Goal: Information Seeking & Learning: Check status

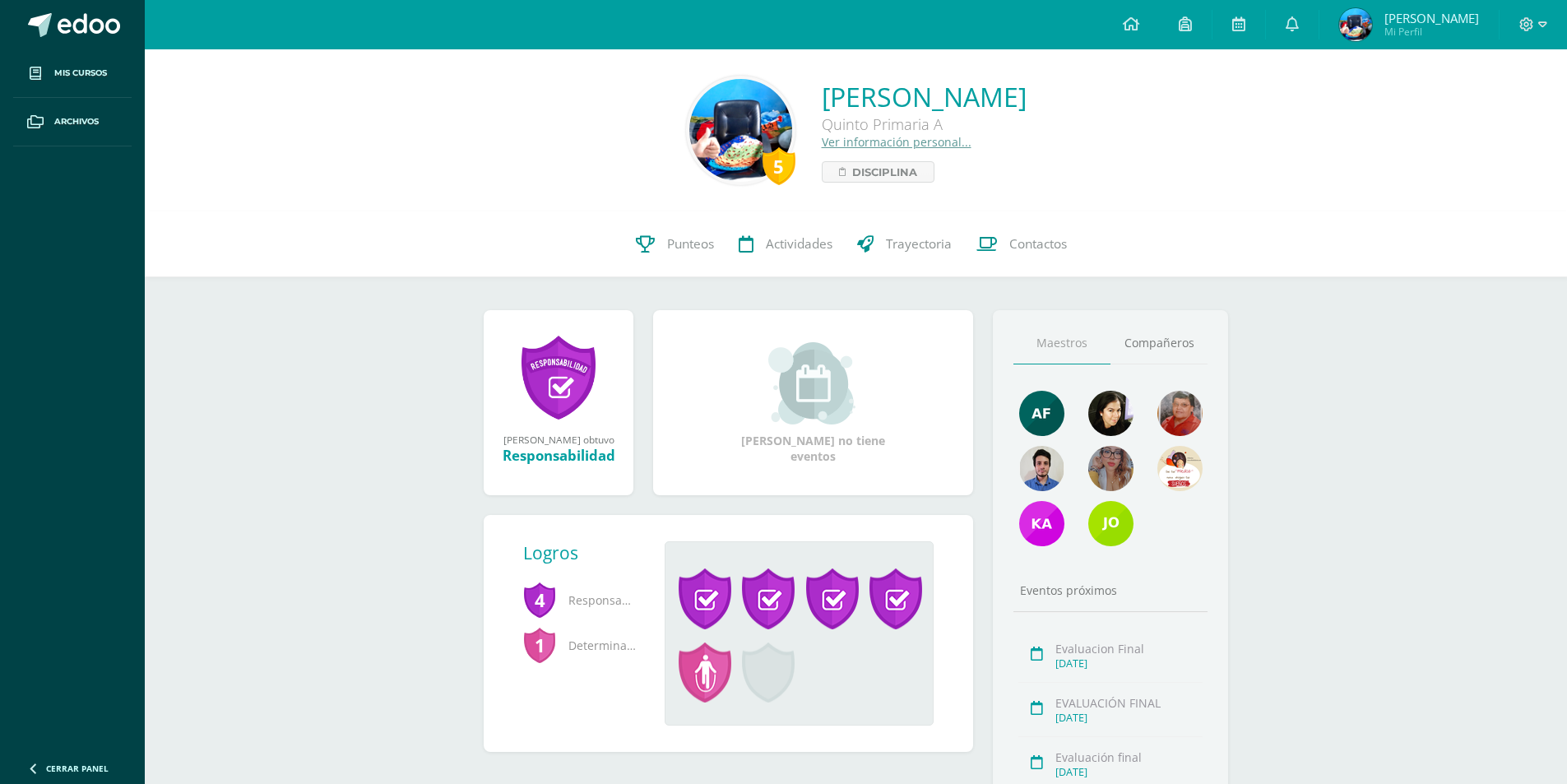
click at [94, 21] on span at bounding box center [89, 26] width 63 height 25
click at [807, 252] on span "Actividades" at bounding box center [799, 243] width 66 height 17
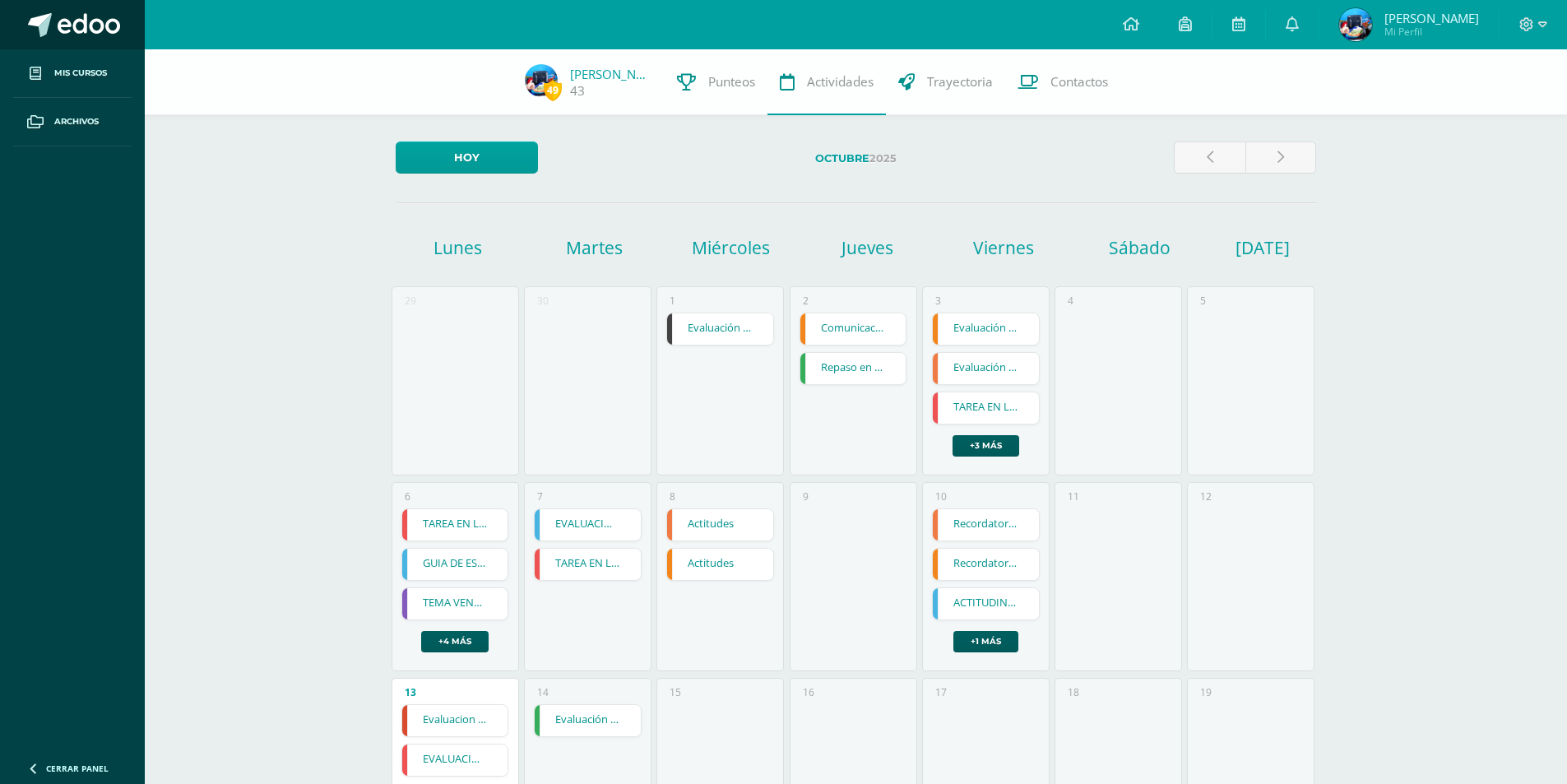
click at [534, 242] on h1 "Martes" at bounding box center [595, 247] width 132 height 23
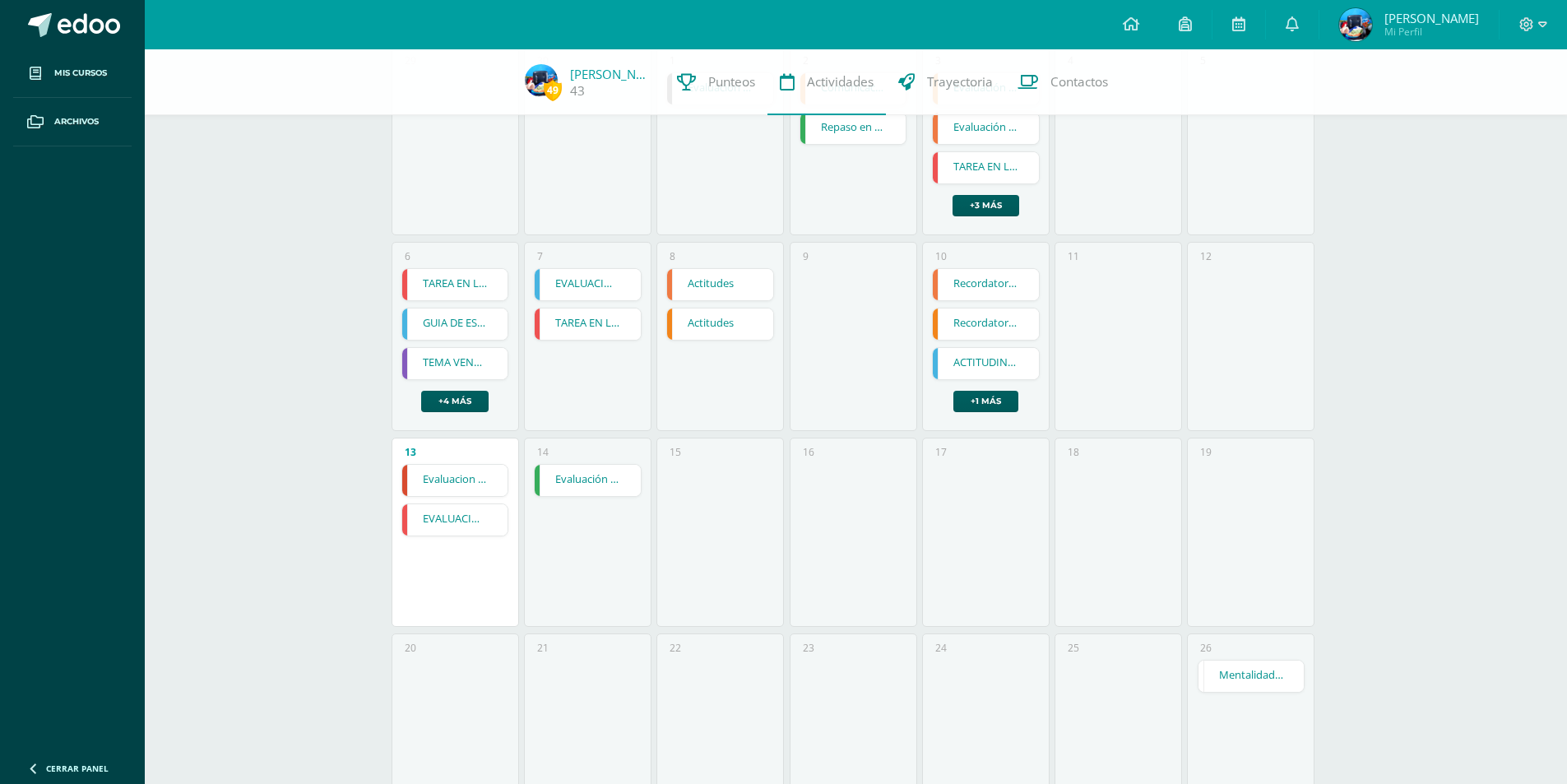
scroll to position [246, 0]
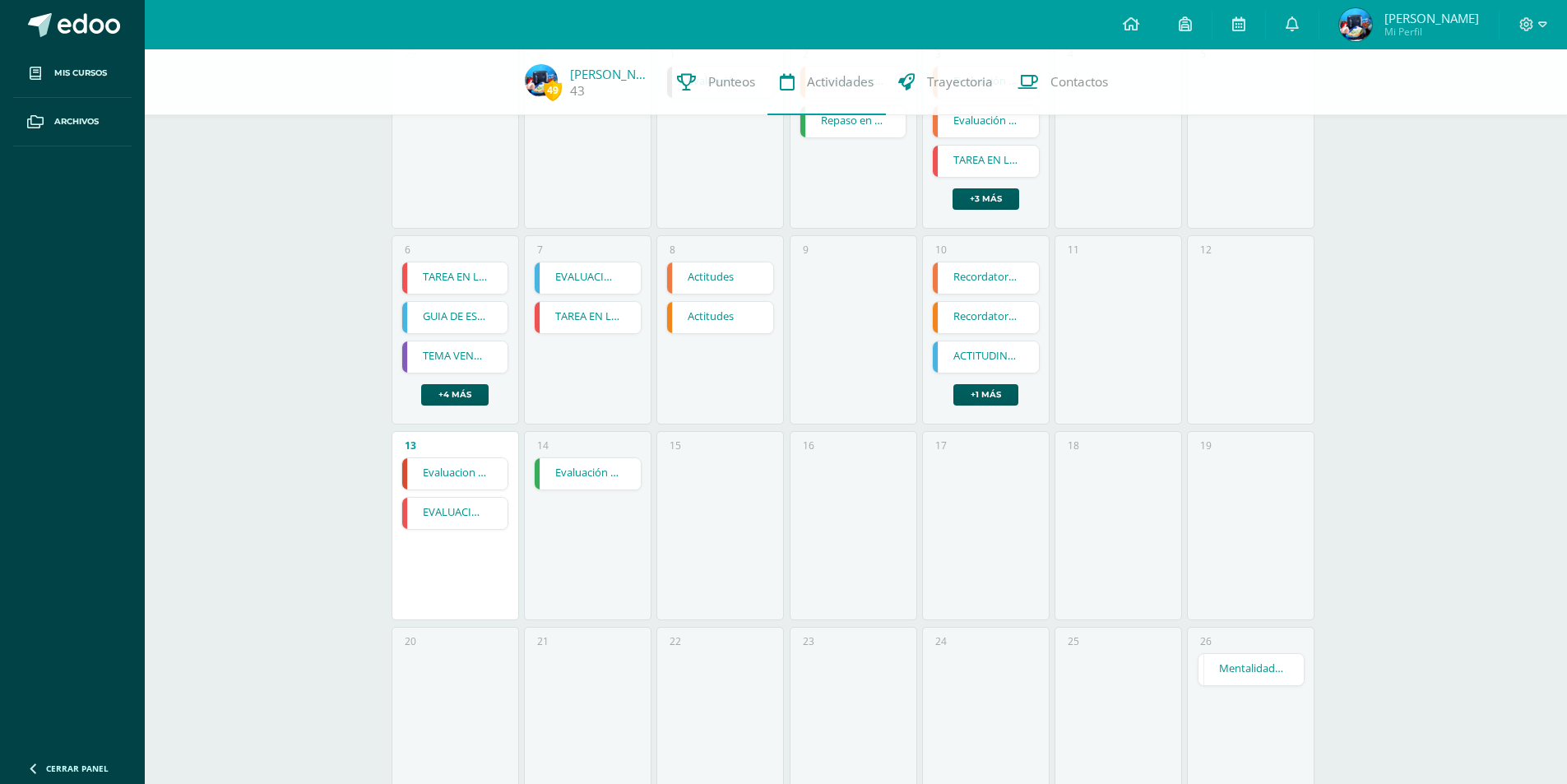
click at [597, 467] on link "Evaluación final" at bounding box center [588, 473] width 106 height 31
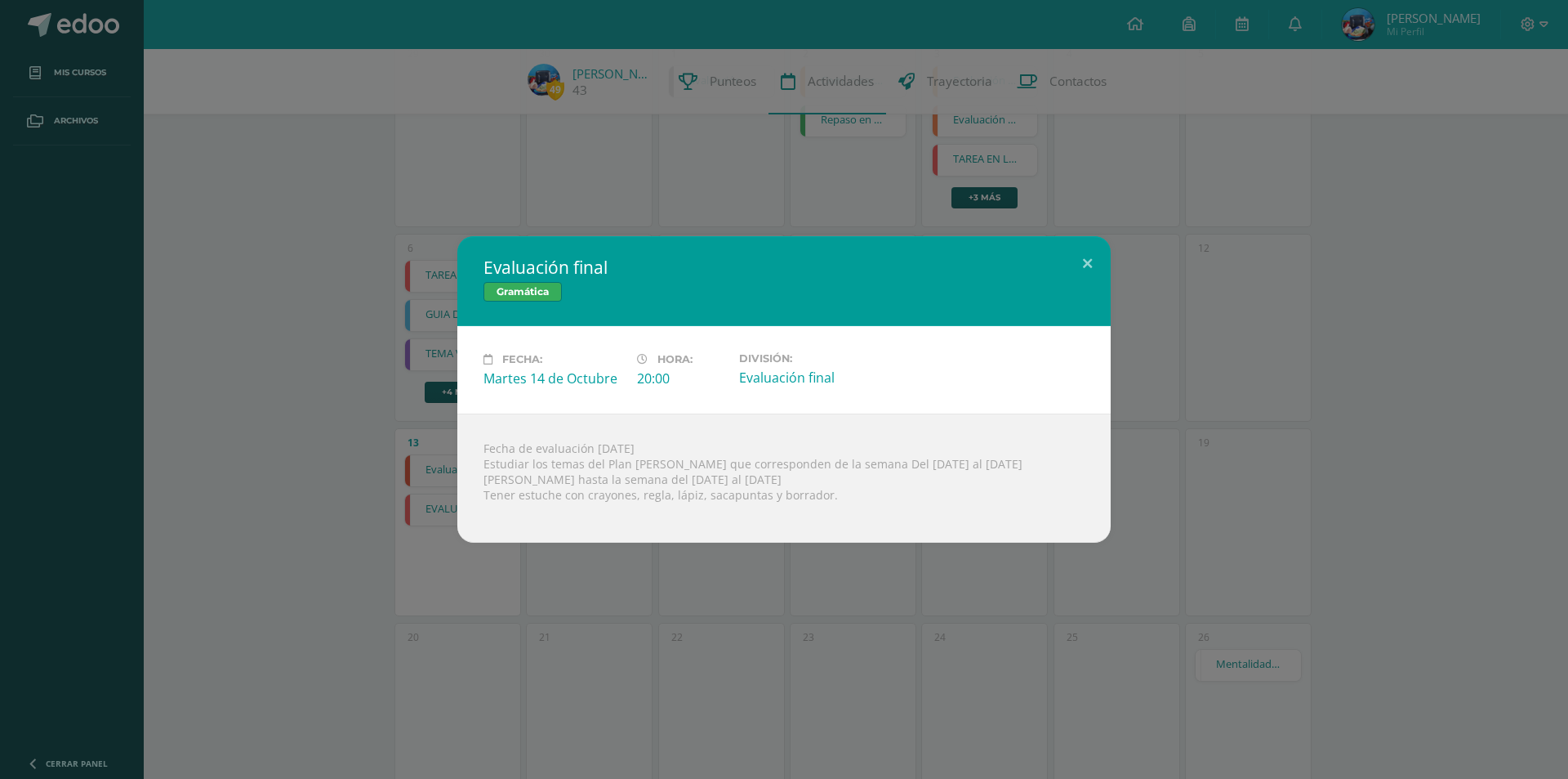
drag, startPoint x: 761, startPoint y: 437, endPoint x: 873, endPoint y: 457, distance: 113.8
click at [861, 454] on div "Fecha de evaluación [DATE] Estudiar los temas del Plan [PERSON_NAME] que corres…" at bounding box center [784, 478] width 654 height 129
drag, startPoint x: 917, startPoint y: 466, endPoint x: 863, endPoint y: 450, distance: 56.3
click at [922, 462] on div "Fecha de evaluación [DATE] Estudiar los temas del Plan [PERSON_NAME] que corres…" at bounding box center [784, 478] width 654 height 129
click at [1087, 276] on button at bounding box center [1088, 263] width 47 height 55
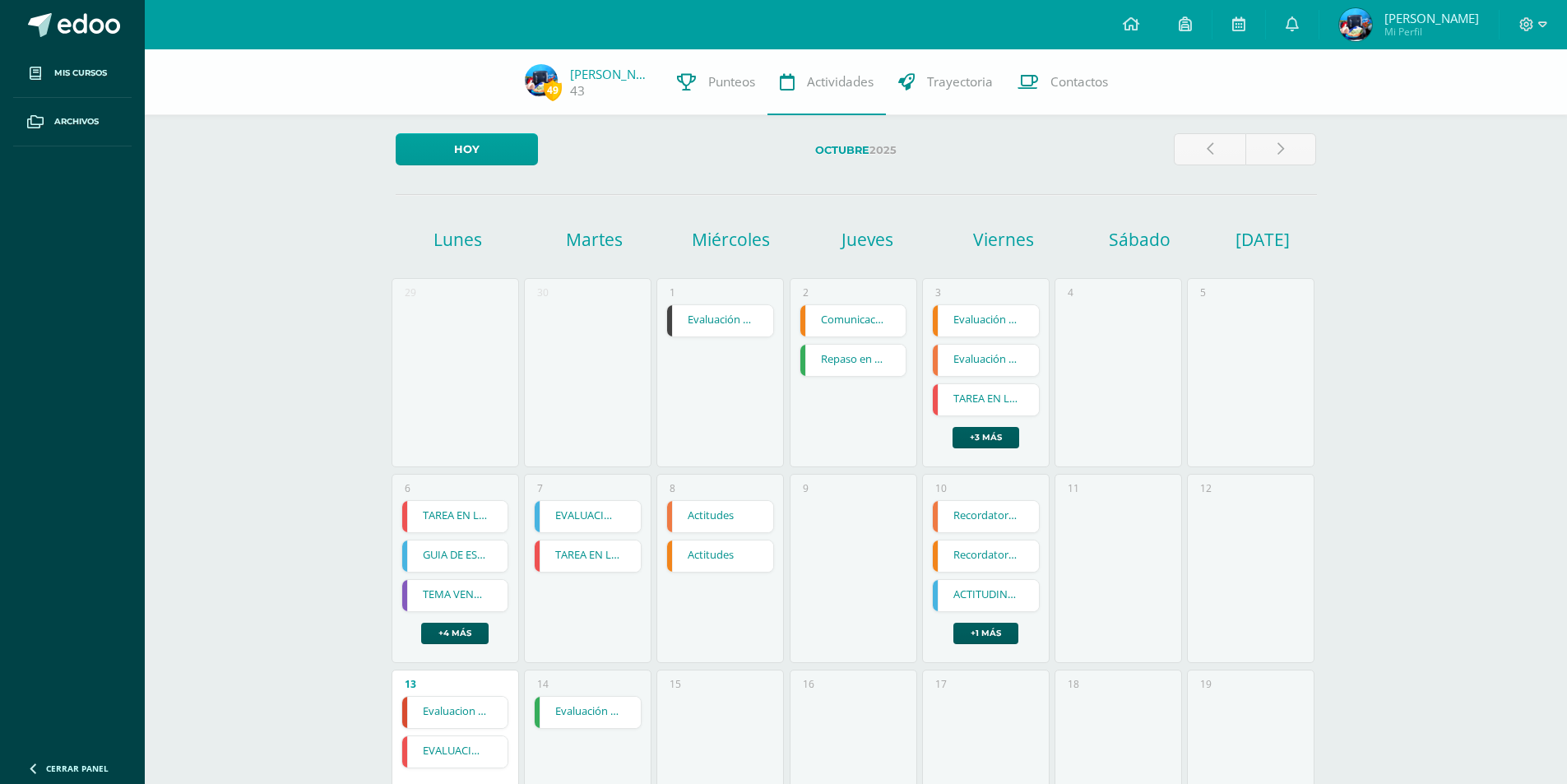
scroll to position [0, 0]
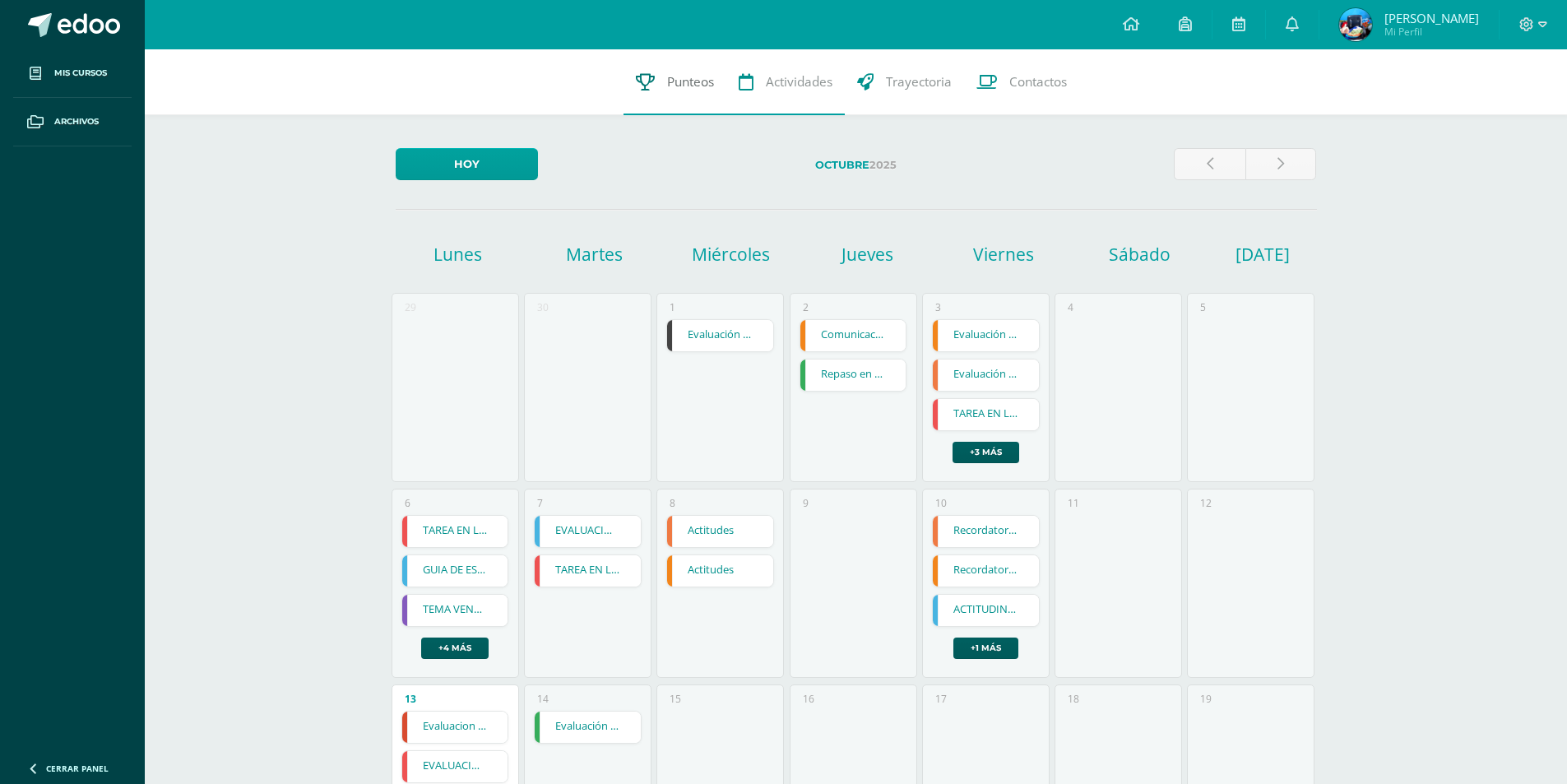
click at [707, 82] on span "Punteos" at bounding box center [690, 82] width 47 height 17
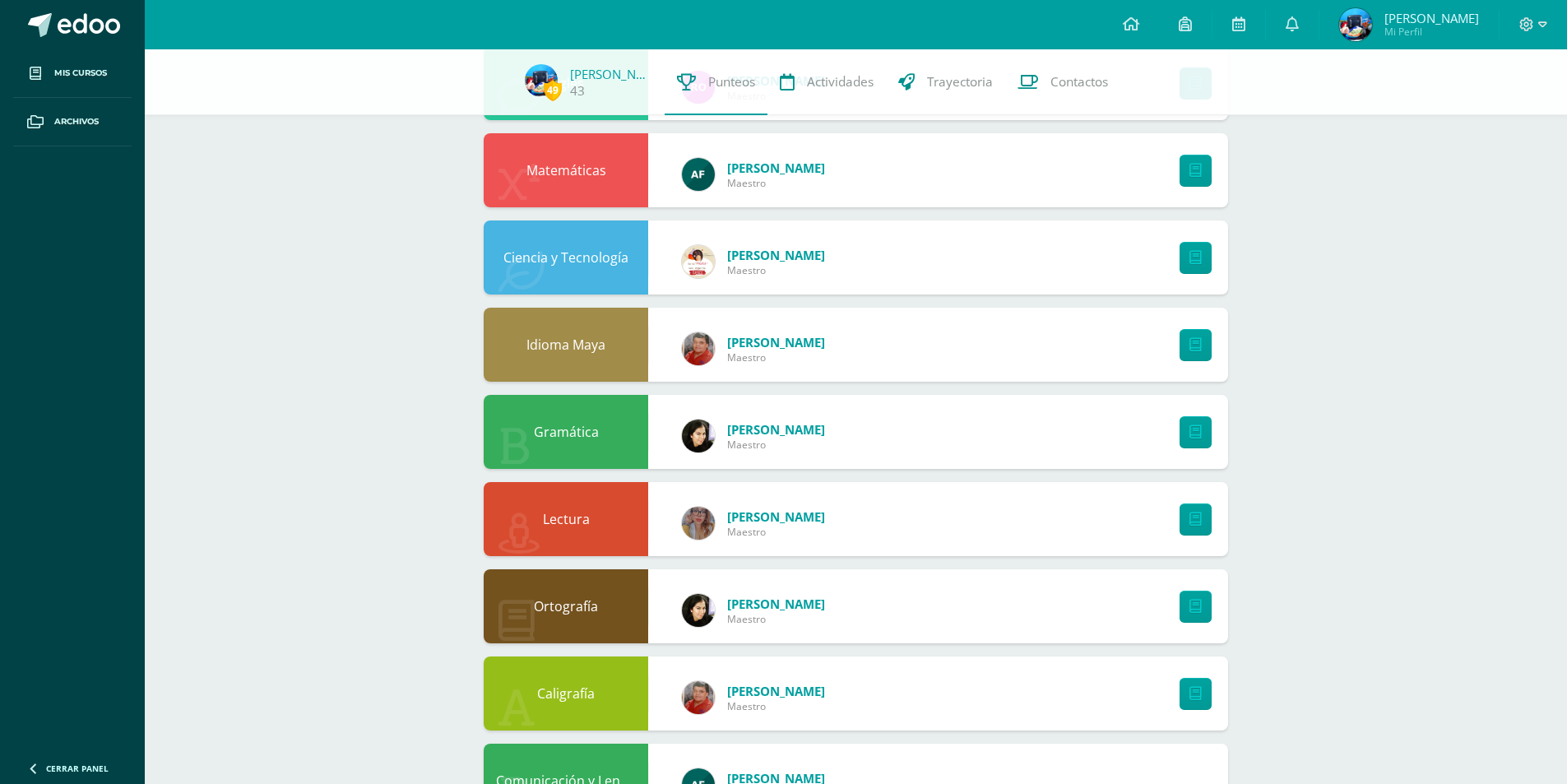
scroll to position [889, 0]
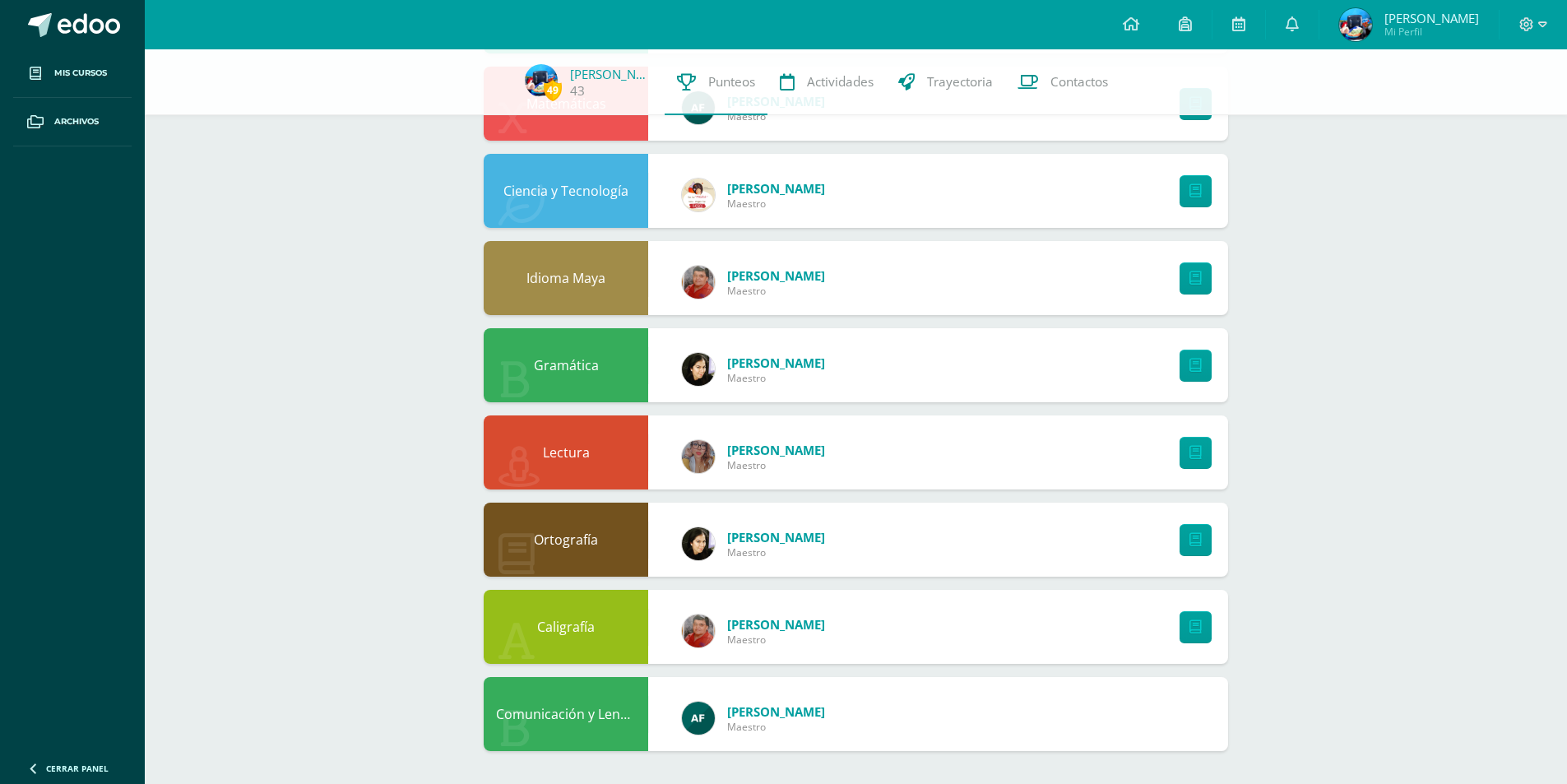
click at [1144, 695] on div "Comunicación y Lenguaje Astrid Figueroa Maestro" at bounding box center [856, 714] width 745 height 74
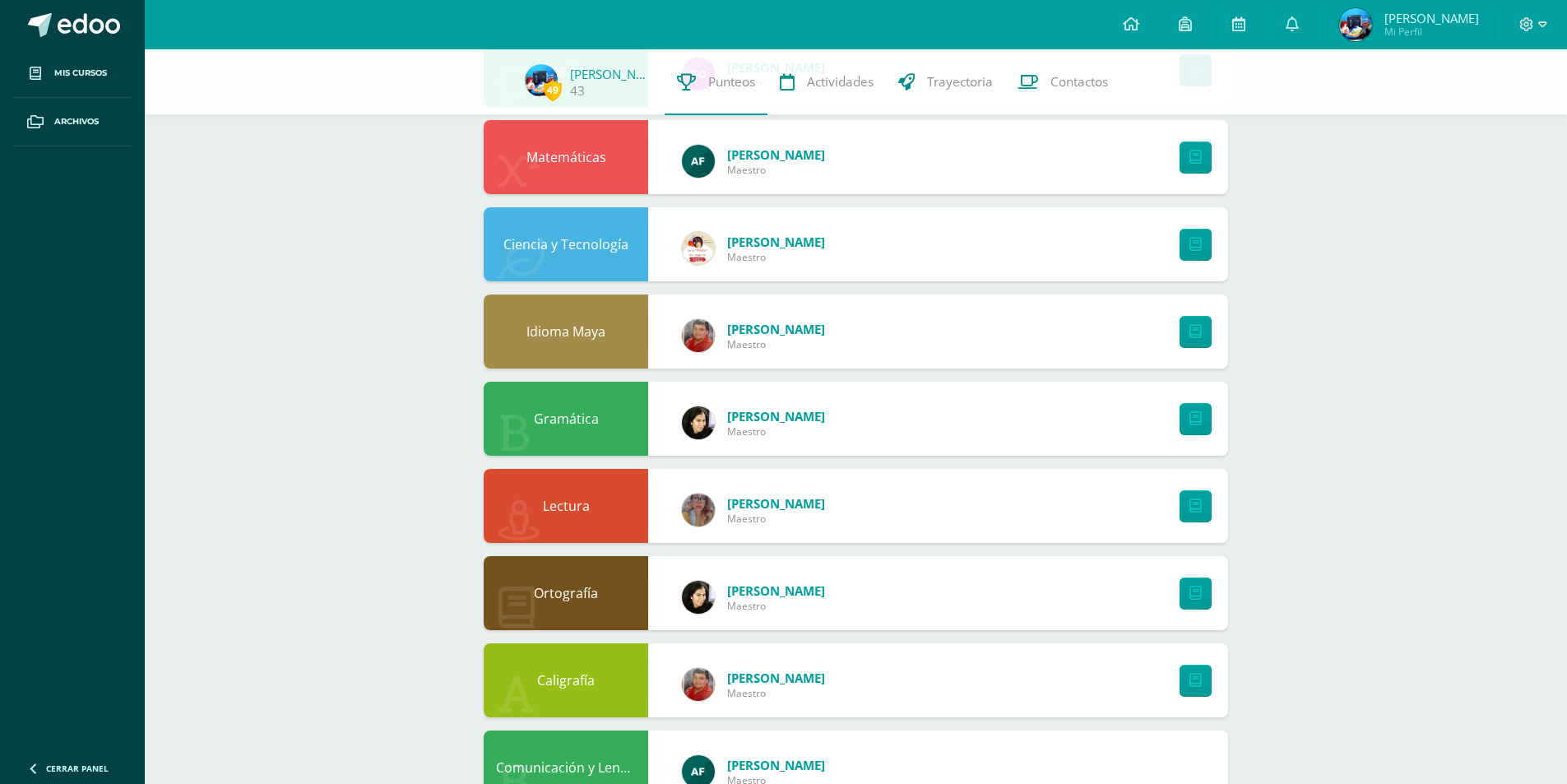
scroll to position [807, 0]
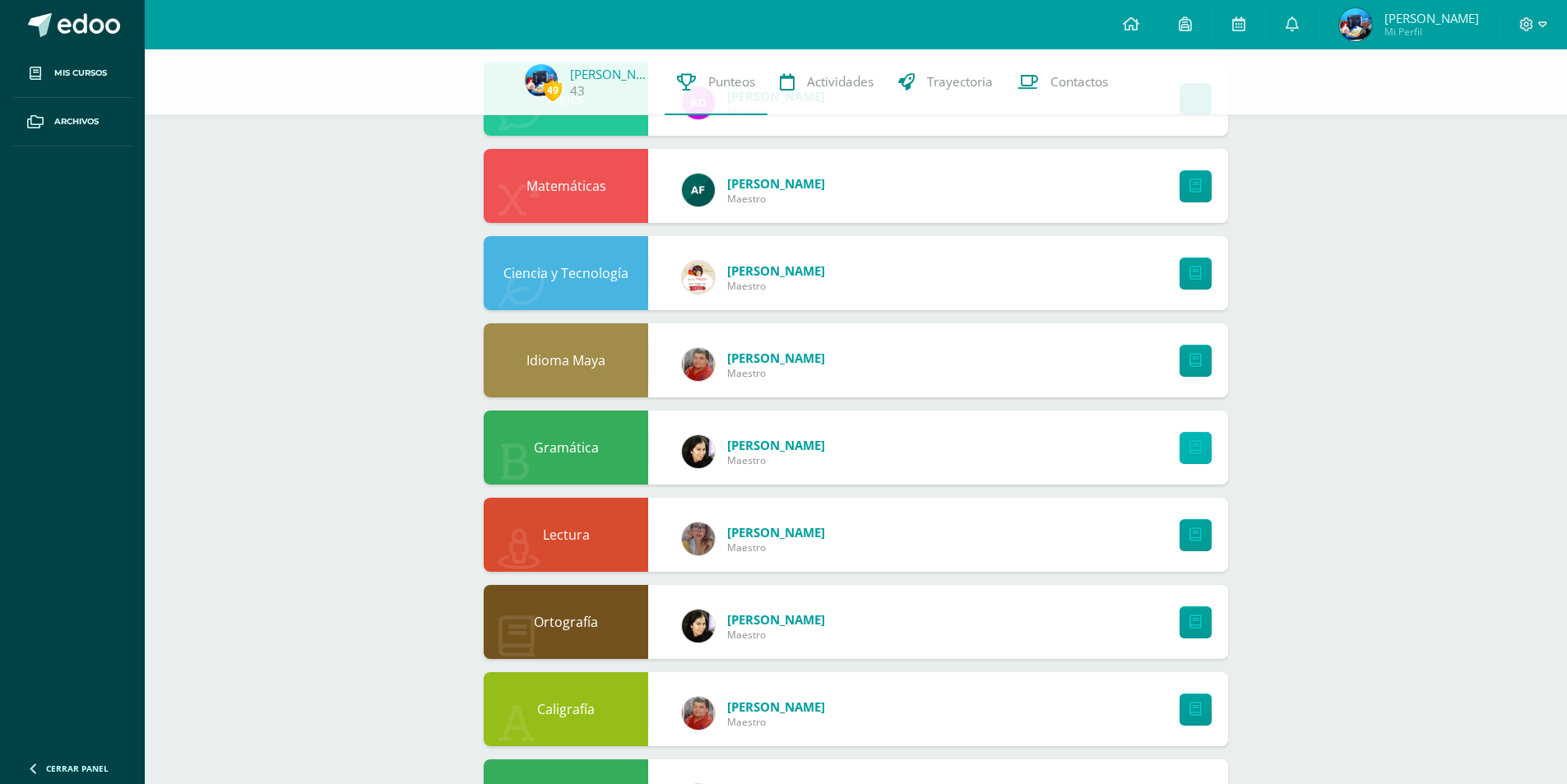
click at [1188, 439] on link at bounding box center [1196, 447] width 32 height 32
click at [850, 89] on span "Actividades" at bounding box center [840, 82] width 66 height 17
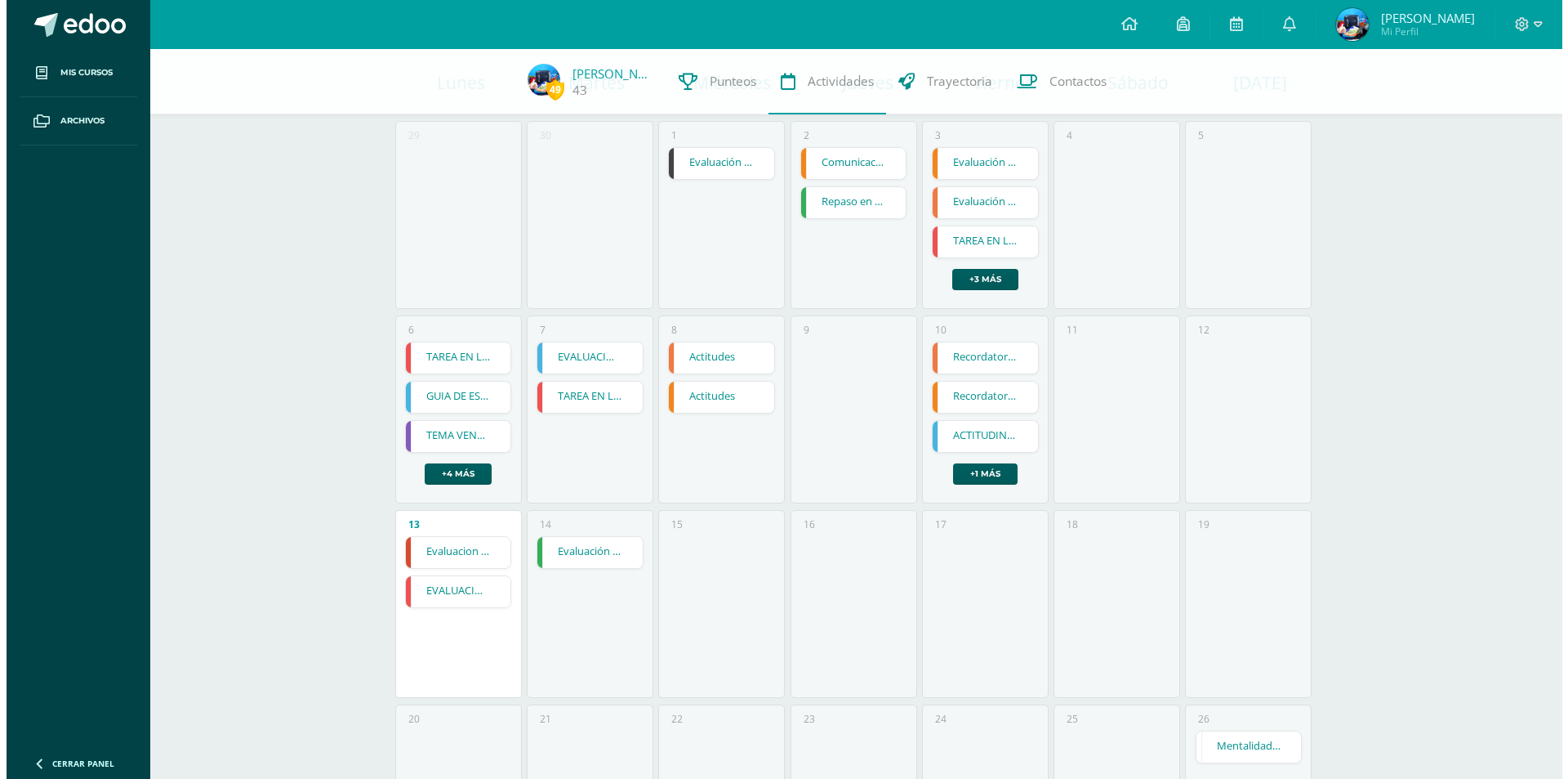
scroll to position [327, 0]
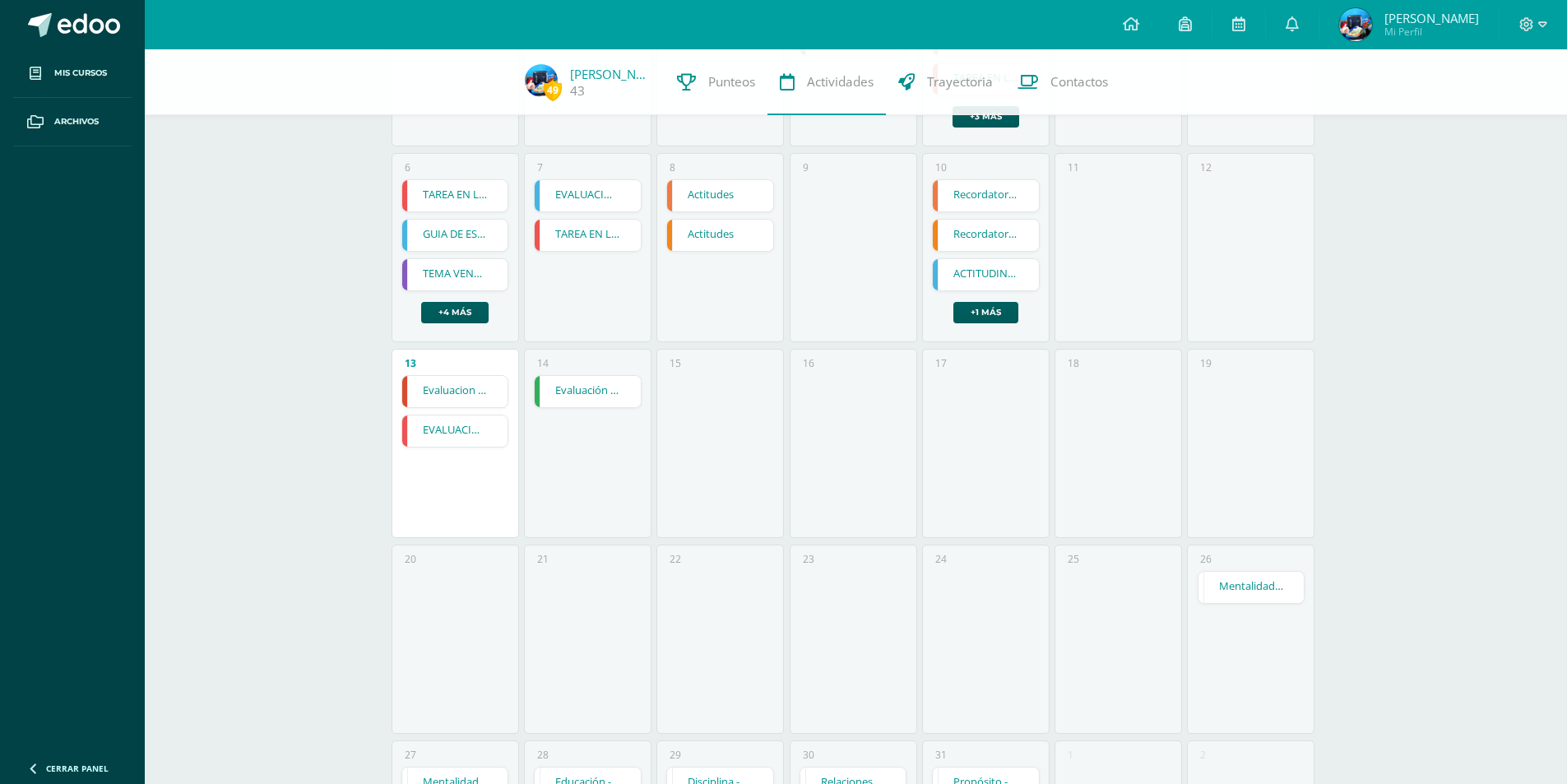
click at [577, 383] on link "Evaluación final" at bounding box center [588, 391] width 106 height 31
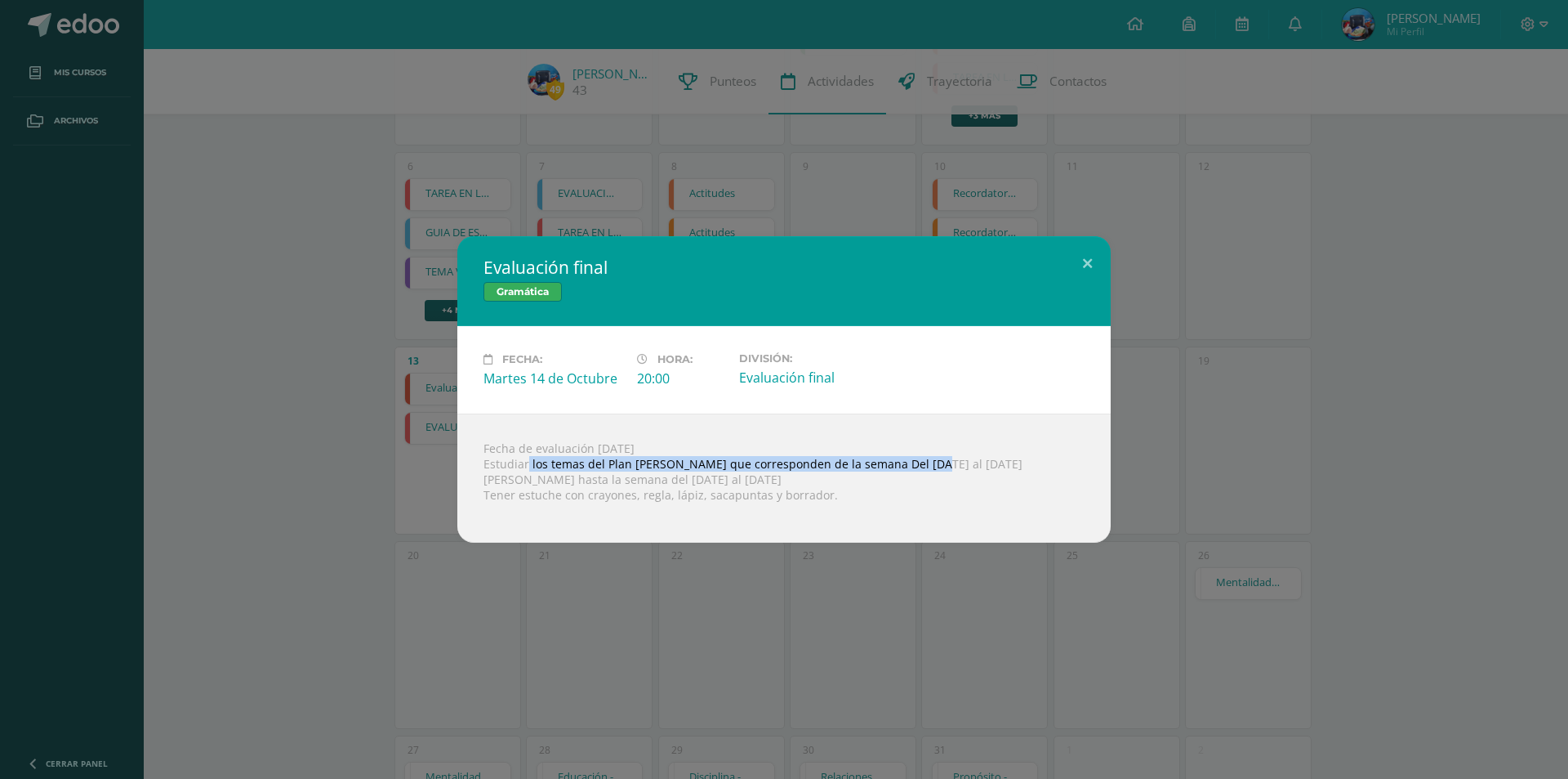
drag, startPoint x: 534, startPoint y: 465, endPoint x: 917, endPoint y: 461, distance: 383.0
click at [917, 461] on div "Fecha de evaluación [DATE] Estudiar los temas del Plan [PERSON_NAME] que corres…" at bounding box center [784, 478] width 654 height 129
